Goal: Task Accomplishment & Management: Complete application form

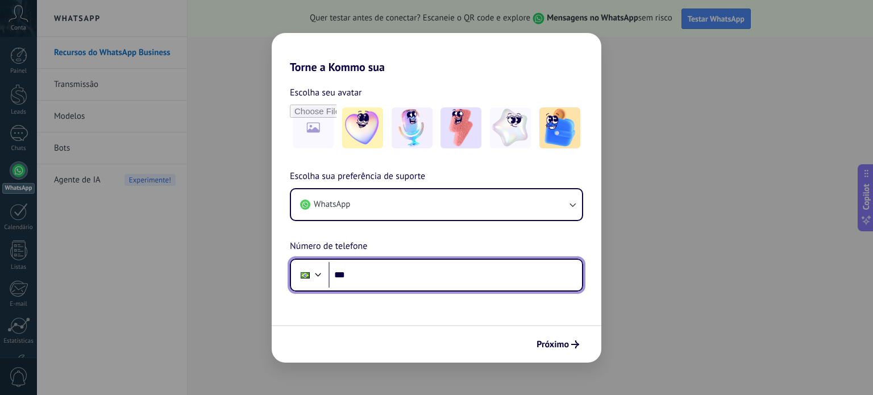
click at [381, 278] on input "***" at bounding box center [454, 275] width 253 height 26
type input "**********"
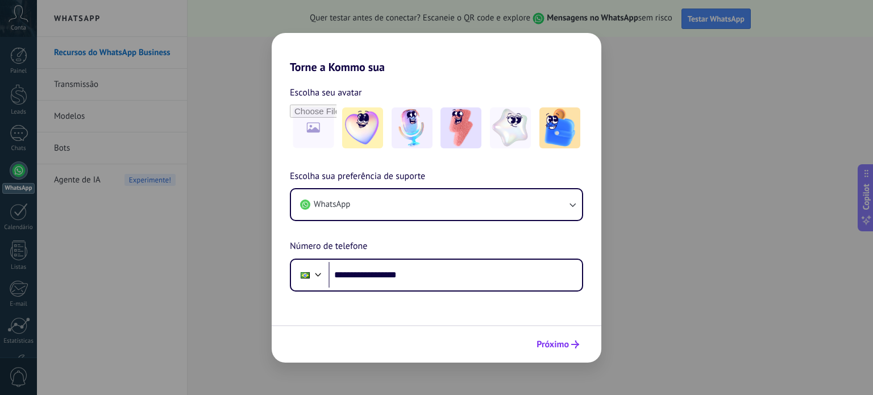
click at [544, 340] on span "Próximo" at bounding box center [552, 344] width 32 height 8
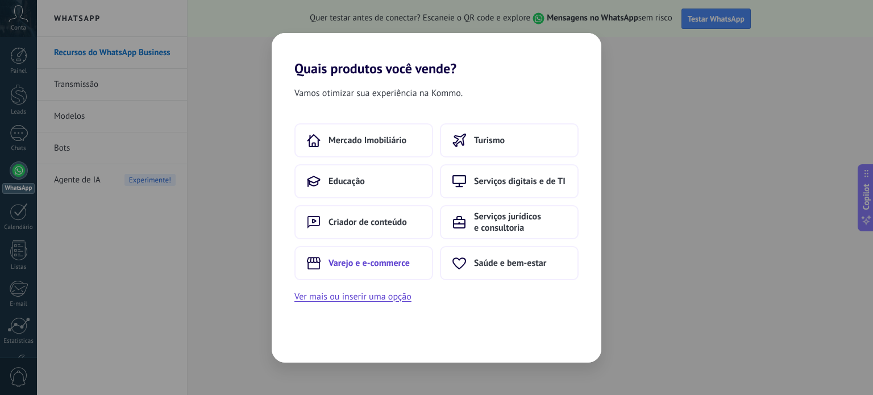
click at [347, 264] on span "Varejo e e-commerce" at bounding box center [368, 262] width 81 height 11
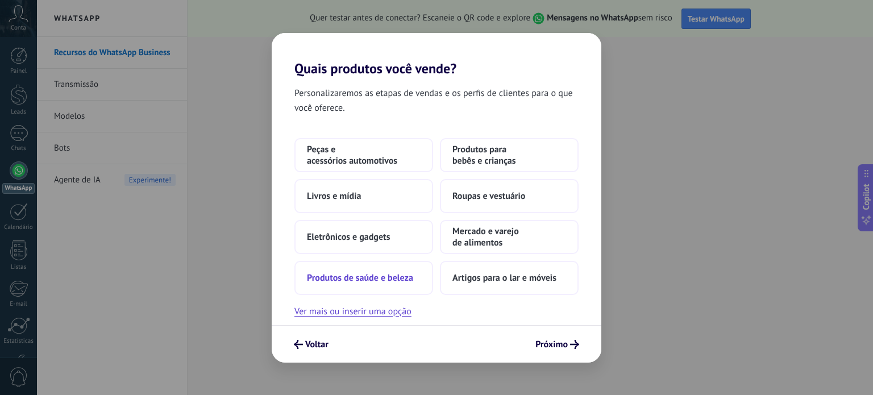
click at [342, 276] on span "Produtos de saúde e beleza" at bounding box center [360, 277] width 106 height 11
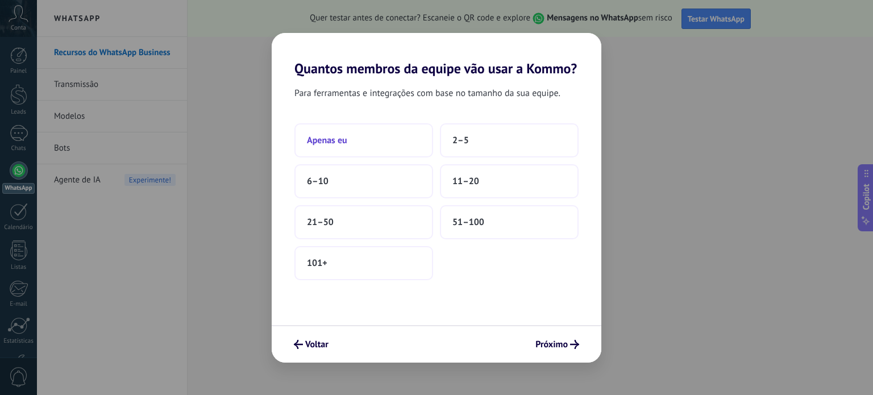
click at [354, 142] on button "Apenas eu" at bounding box center [363, 140] width 139 height 34
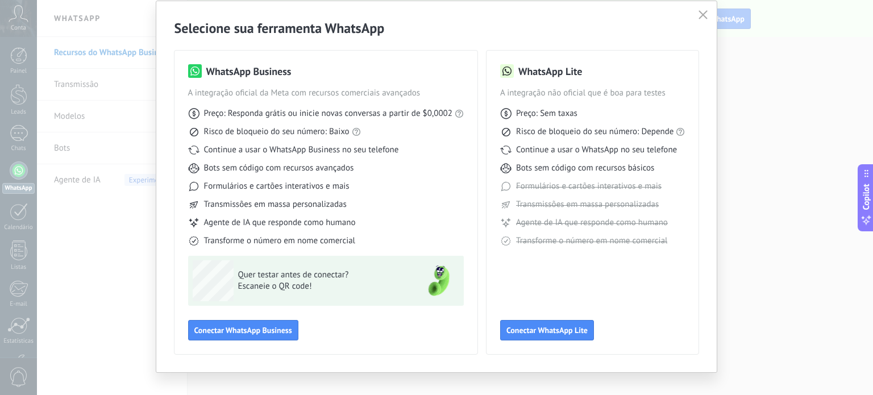
scroll to position [51, 0]
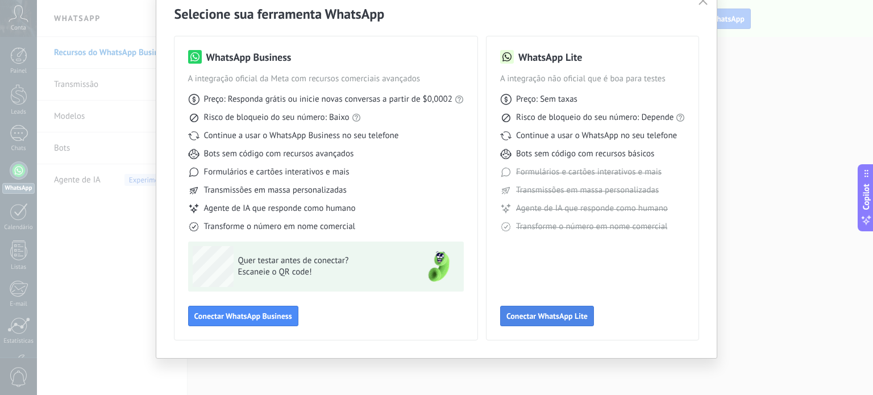
click at [541, 318] on span "Conectar WhatsApp Lite" at bounding box center [546, 316] width 81 height 8
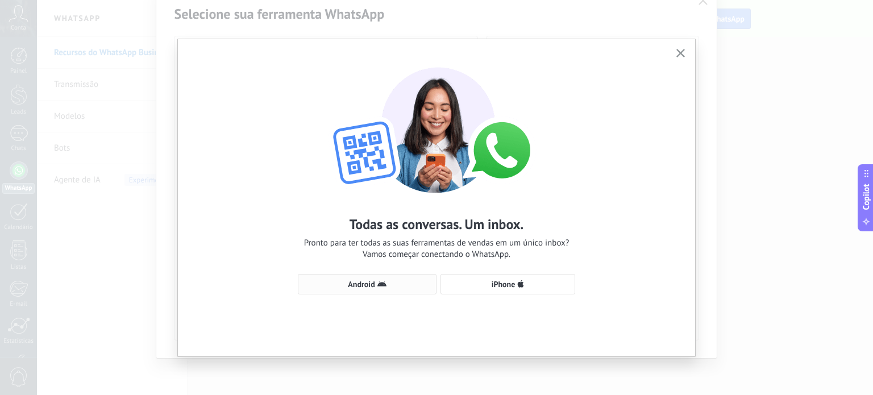
click at [400, 285] on span "Android" at bounding box center [367, 284] width 126 height 9
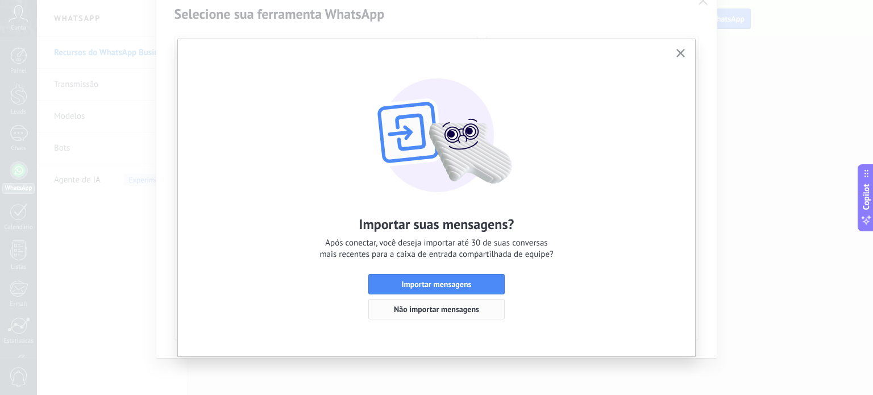
click at [400, 311] on span "Não importar mensagens" at bounding box center [436, 309] width 85 height 8
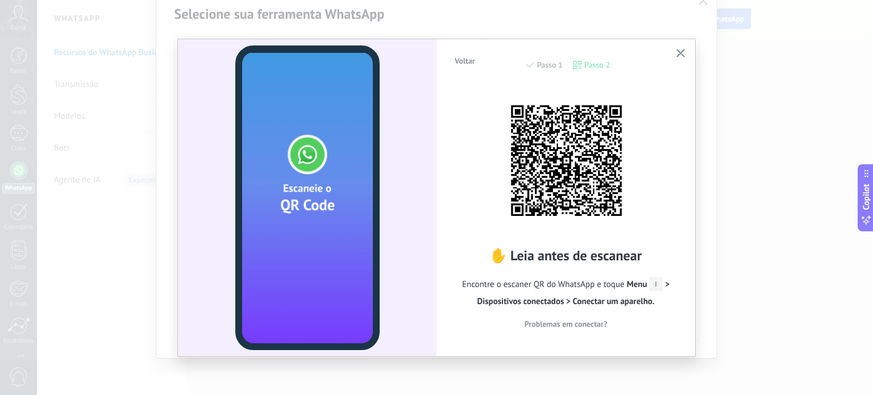
click at [680, 55] on use "button" at bounding box center [680, 53] width 9 height 9
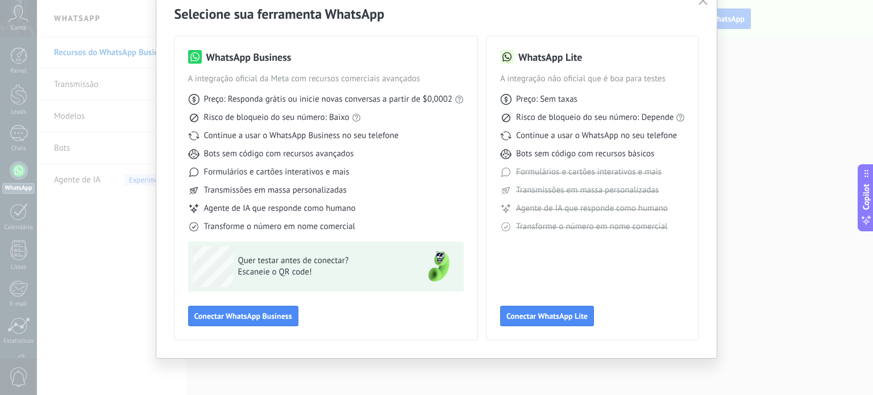
click at [117, 311] on div "Selecione sua ferramenta WhatsApp WhatsApp Business A integração oficial da Met…" at bounding box center [436, 197] width 873 height 395
